Goal: Task Accomplishment & Management: Manage account settings

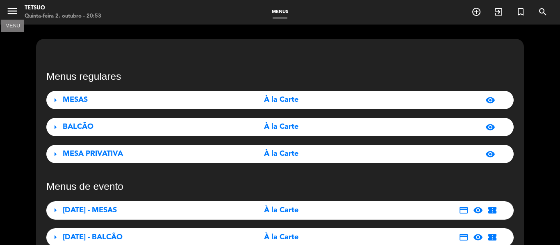
click at [13, 11] on icon "menu" at bounding box center [12, 11] width 12 height 12
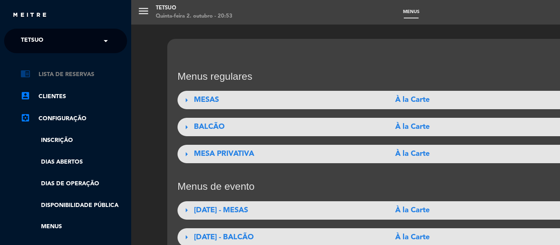
click at [51, 76] on link "chrome_reader_mode Lista de Reservas" at bounding box center [73, 75] width 107 height 10
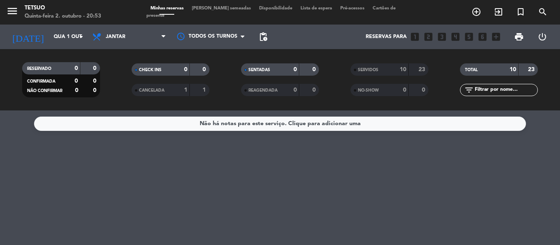
click at [209, 10] on span "[PERSON_NAME] semeadas" at bounding box center [221, 8] width 67 height 5
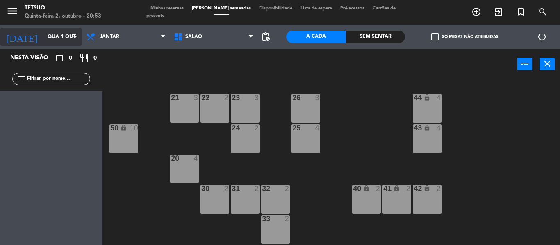
click at [73, 35] on icon "arrow_drop_down" at bounding box center [75, 37] width 10 height 10
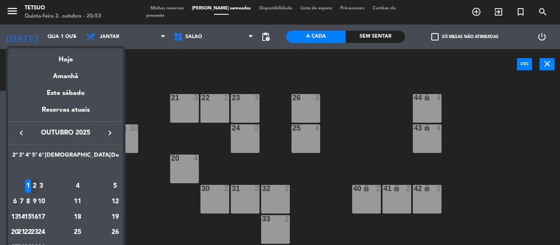
click at [38, 184] on div "2" at bounding box center [35, 187] width 6 height 14
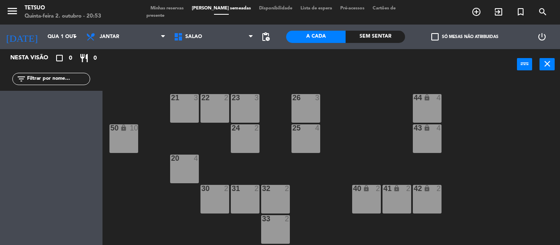
type input "[DATE]"
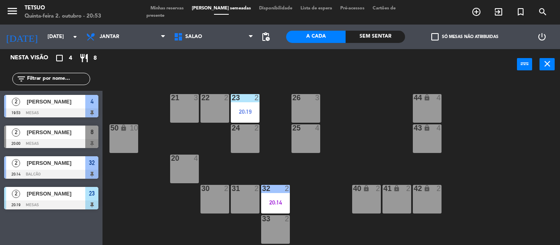
click at [128, 205] on div "21 3 22 2 23 2 20:19 26 3 44 lock 4 24 2 25 4 43 lock 4 50 lock 10 20 4 40 lock…" at bounding box center [334, 163] width 452 height 166
